Goal: Find specific page/section: Find specific page/section

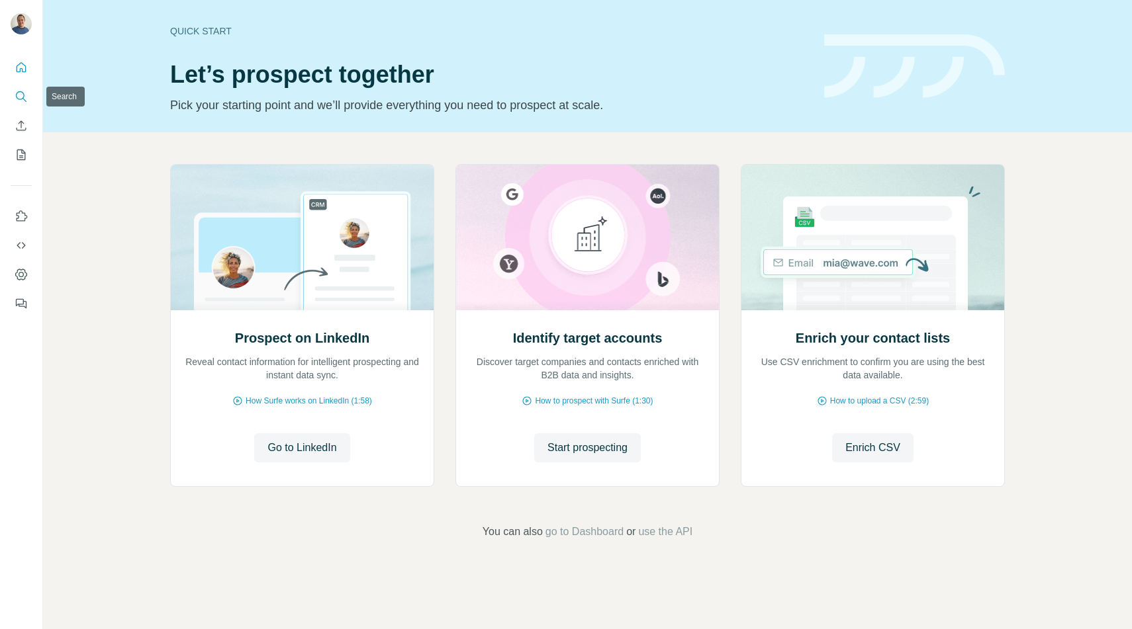
click at [25, 98] on icon "Search" at bounding box center [21, 96] width 13 height 13
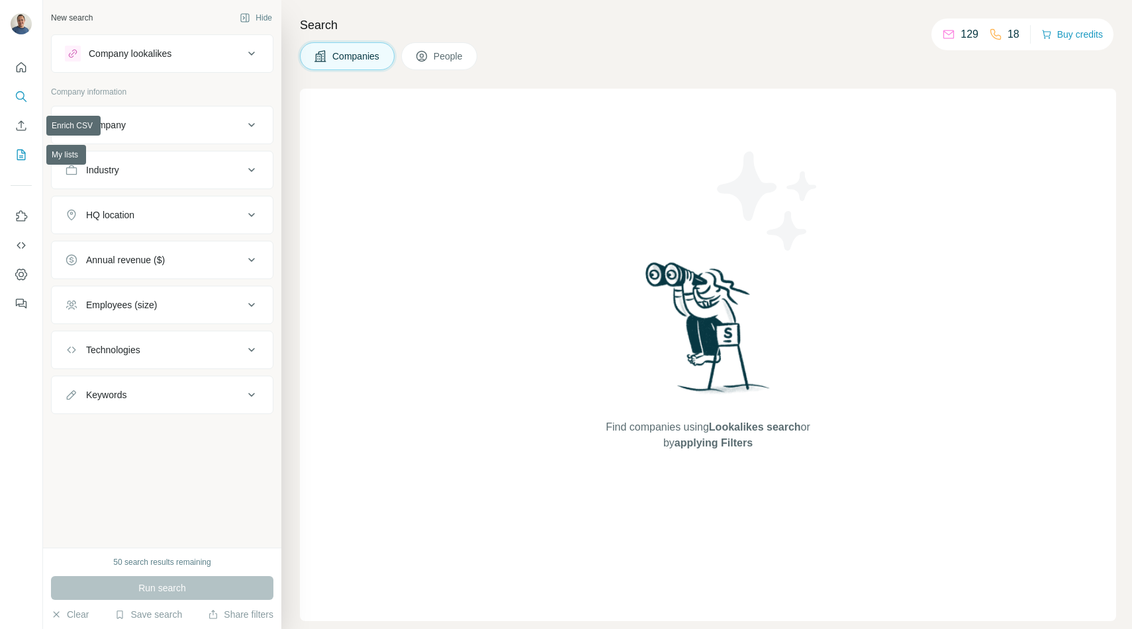
click at [23, 148] on icon "My lists" at bounding box center [21, 154] width 13 height 13
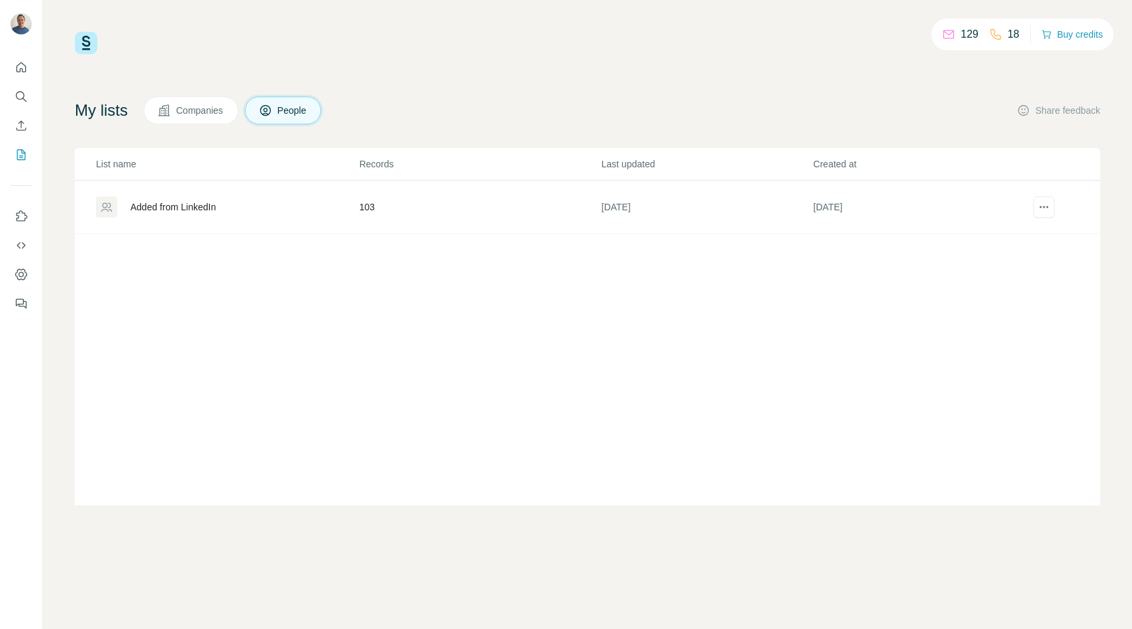
click at [1009, 36] on p "18" at bounding box center [1013, 34] width 12 height 16
click at [972, 33] on p "129" at bounding box center [969, 34] width 18 height 16
click at [960, 33] on p "129" at bounding box center [969, 34] width 18 height 16
